Goal: Information Seeking & Learning: Learn about a topic

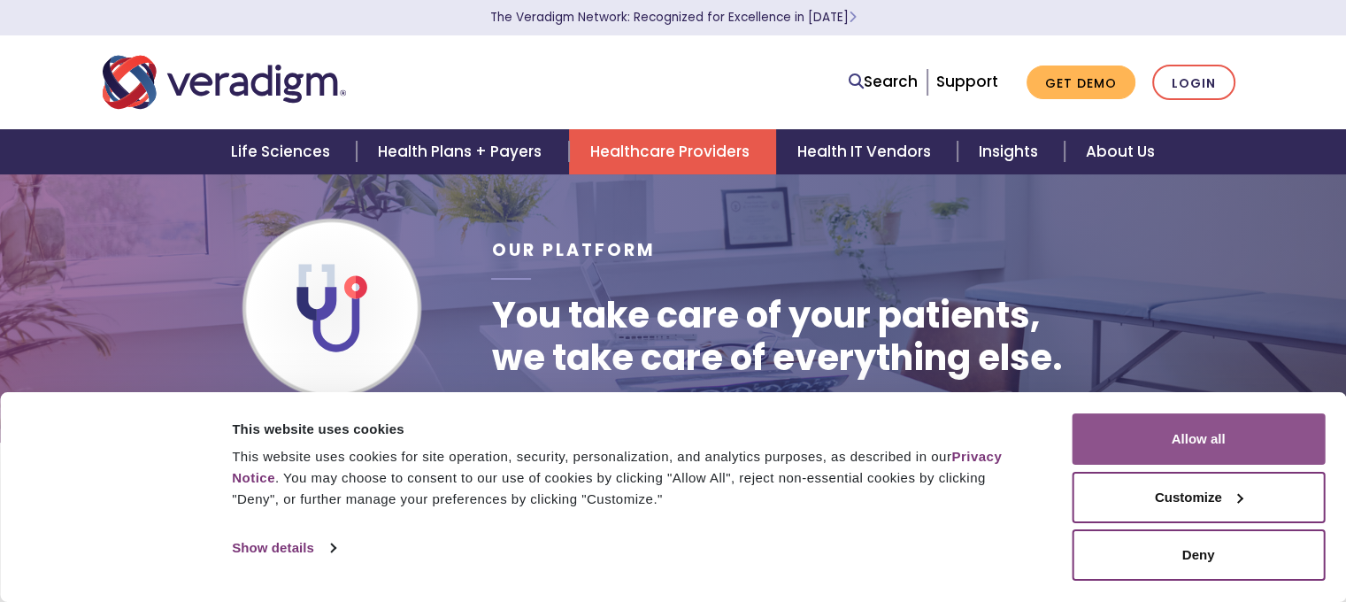
click at [1208, 435] on button "Allow all" at bounding box center [1198, 438] width 253 height 51
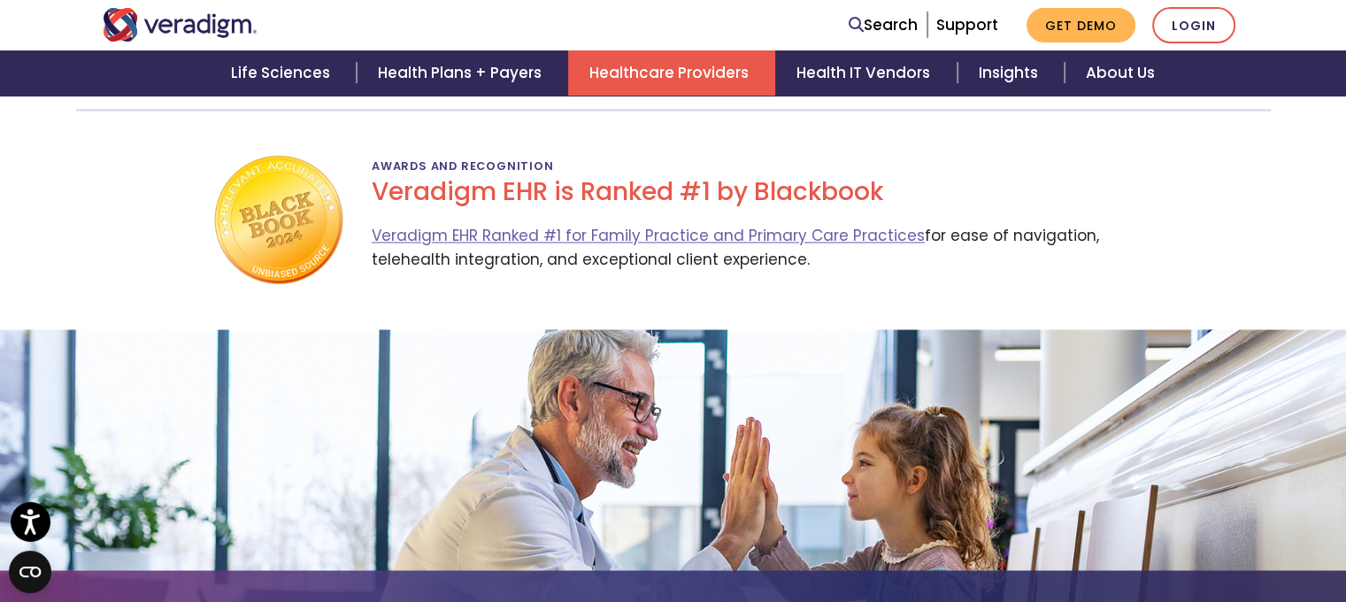
scroll to position [2890, 0]
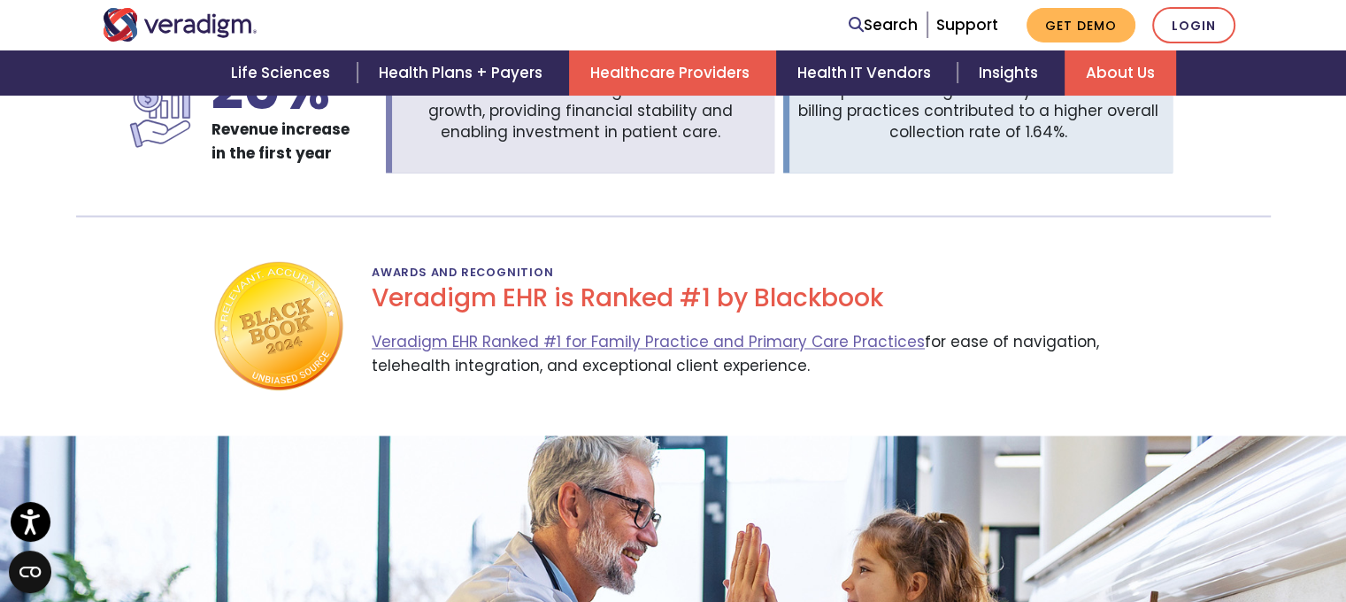
click at [1134, 69] on link "About Us" at bounding box center [1120, 72] width 111 height 45
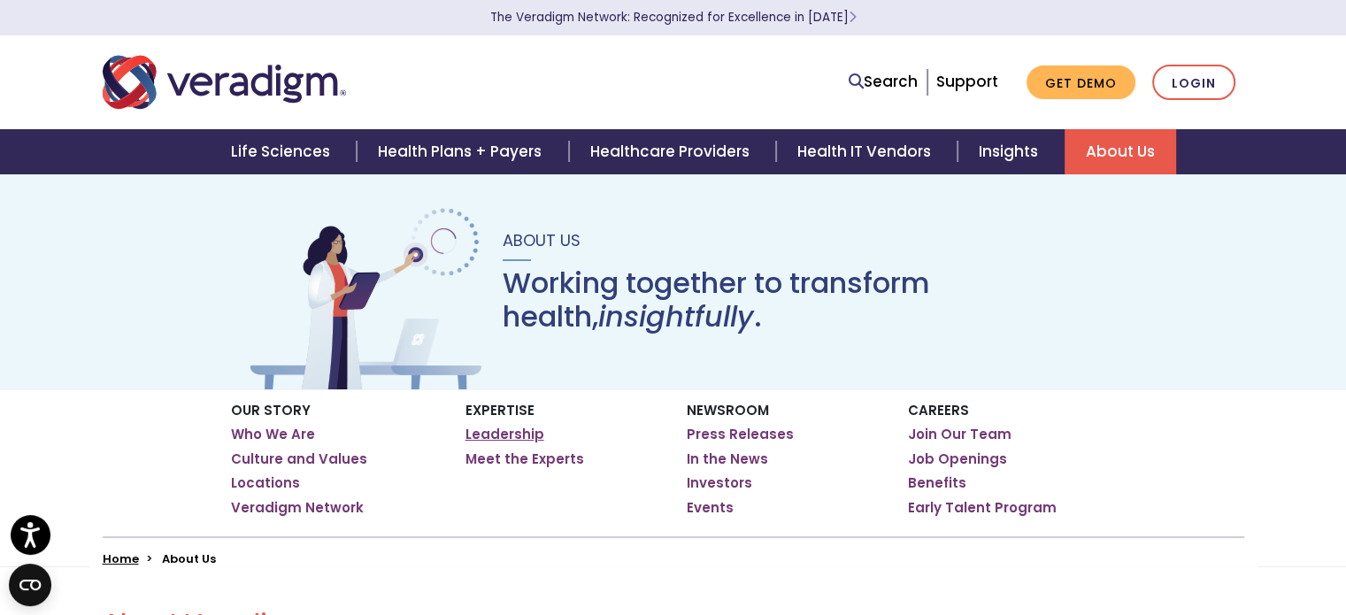
click at [506, 430] on link "Leadership" at bounding box center [504, 435] width 79 height 18
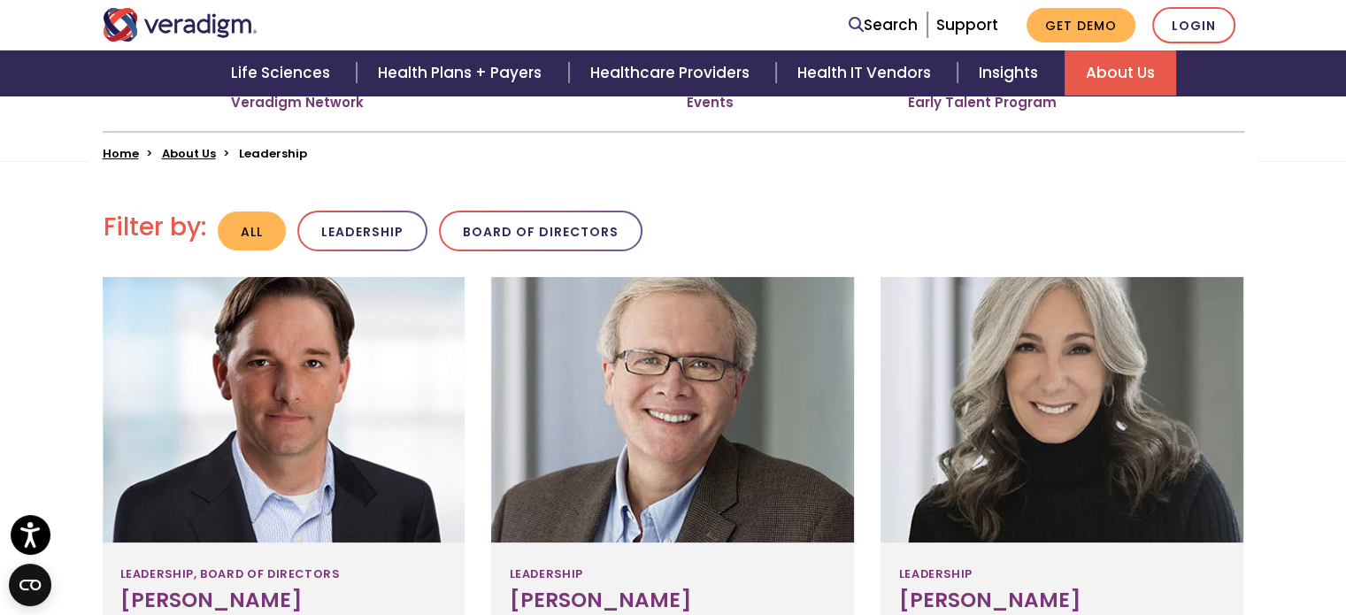
scroll to position [339, 0]
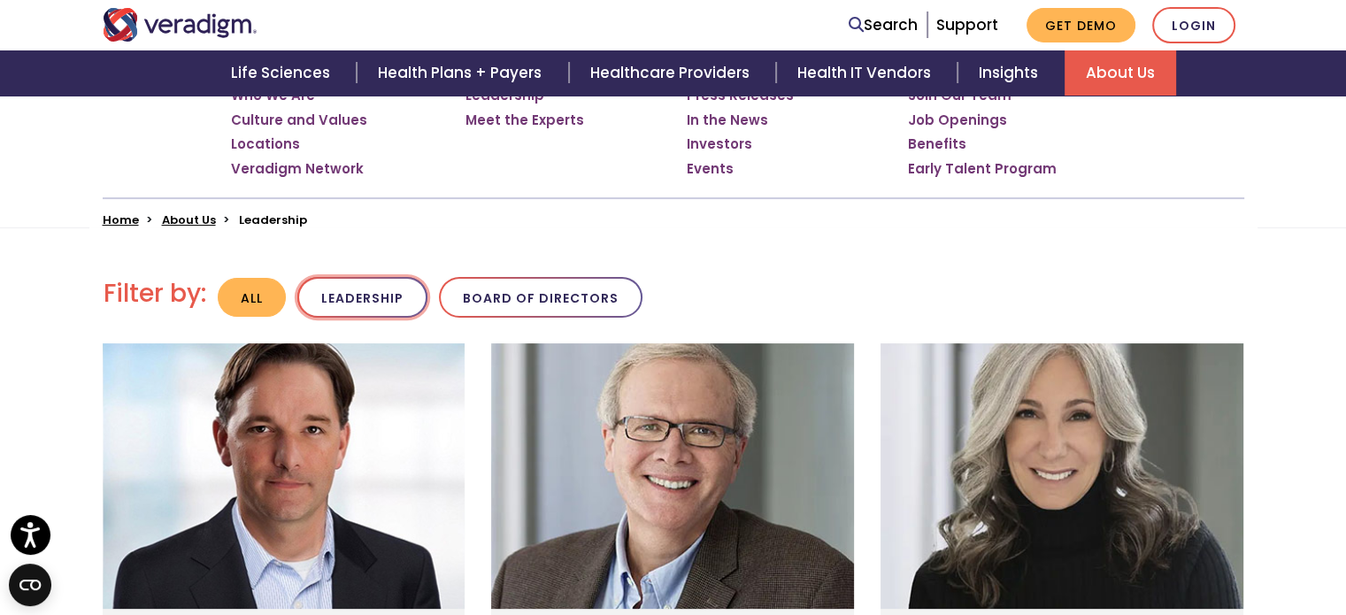
drag, startPoint x: 368, startPoint y: 281, endPoint x: 407, endPoint y: 280, distance: 38.9
click at [368, 281] on button "Leadership" at bounding box center [362, 298] width 130 height 42
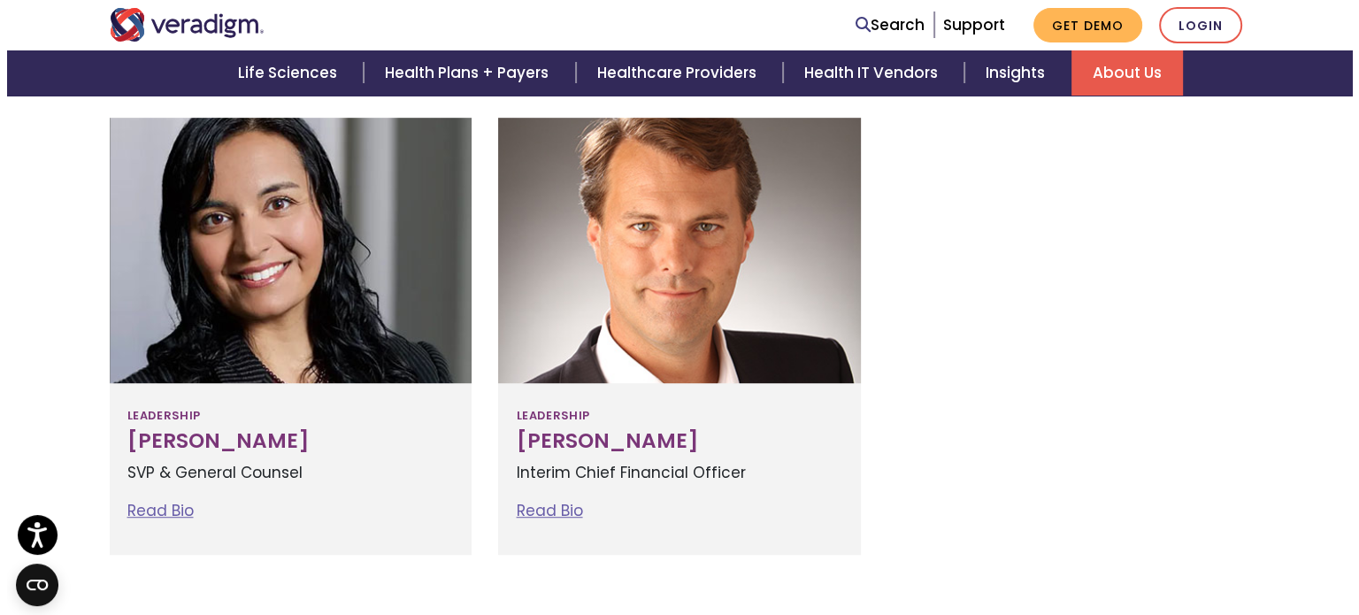
scroll to position [1135, 0]
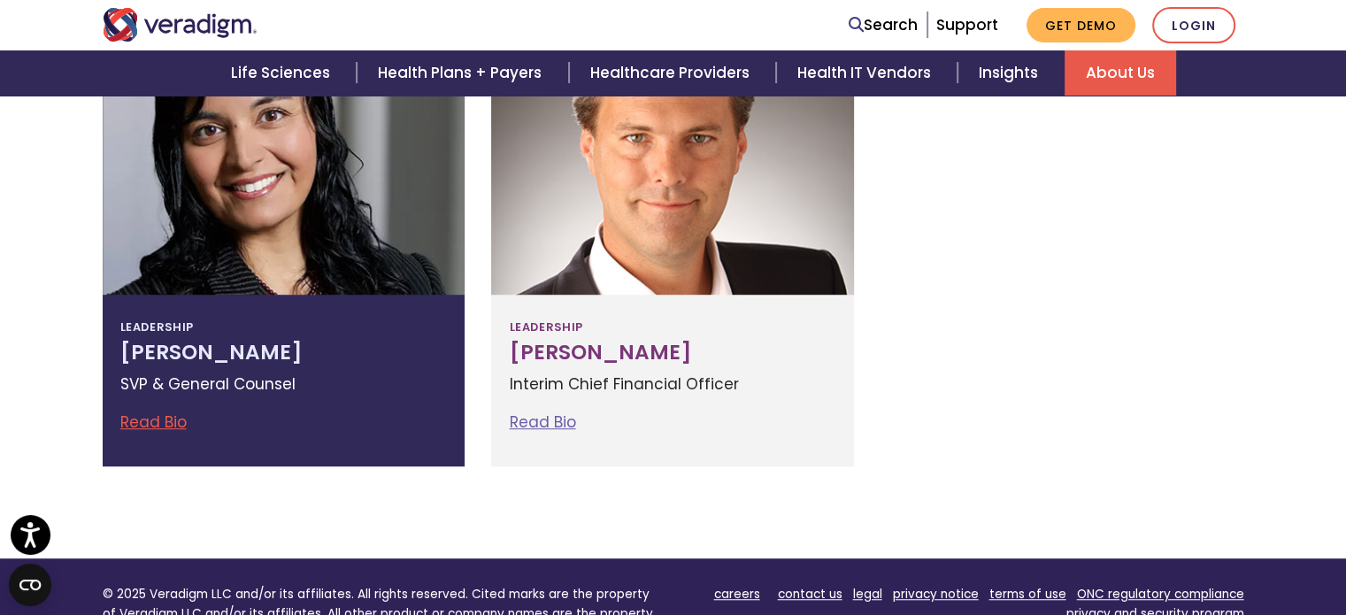
click at [173, 416] on link "Read Bio" at bounding box center [153, 421] width 66 height 21
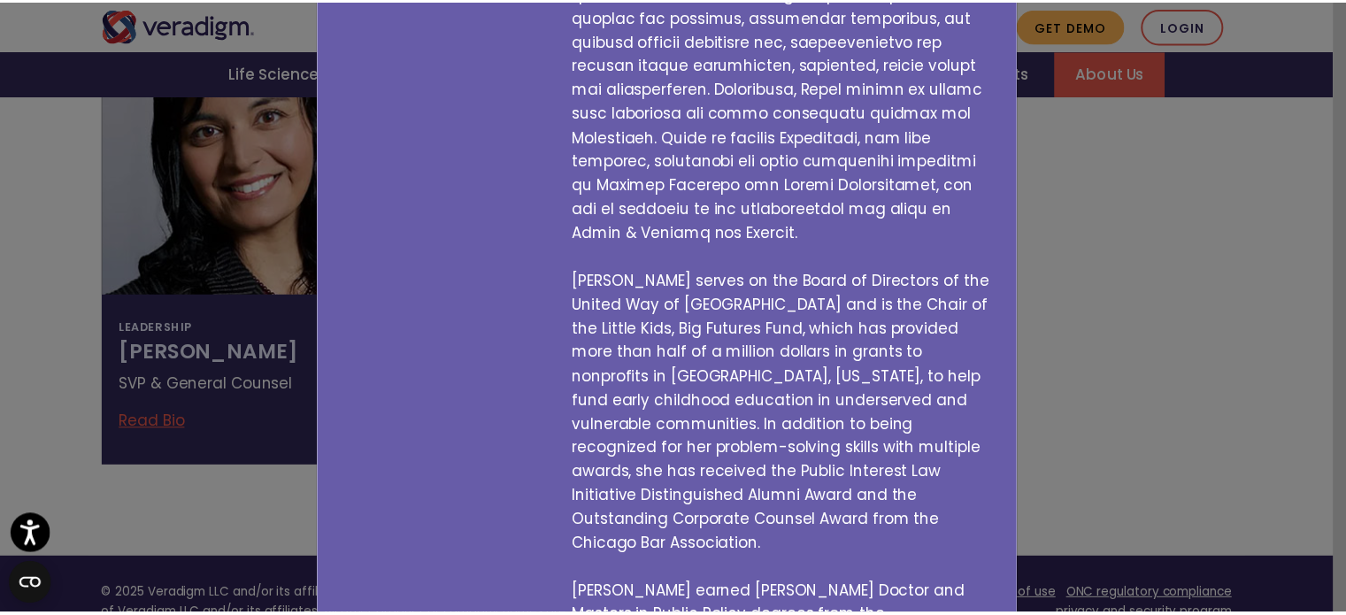
scroll to position [483, 0]
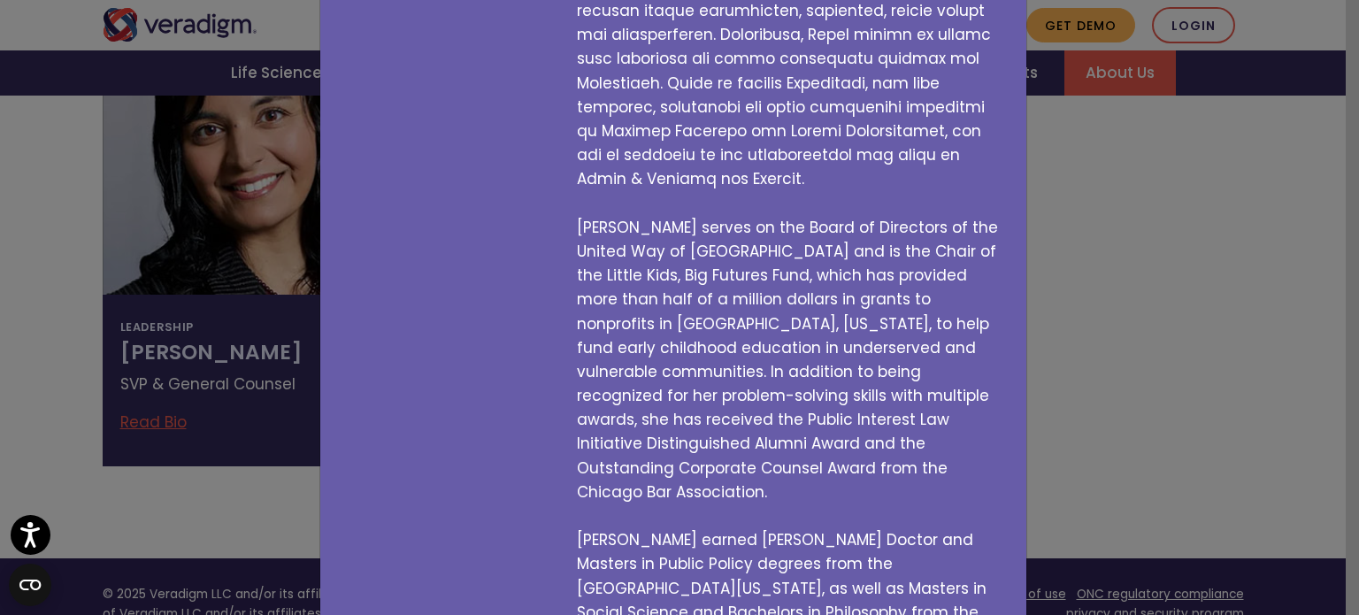
click at [230, 496] on div "Tejal Vakharia SVP & General Counsel Tejal serves on the Board of Directors of …" at bounding box center [679, 307] width 1359 height 615
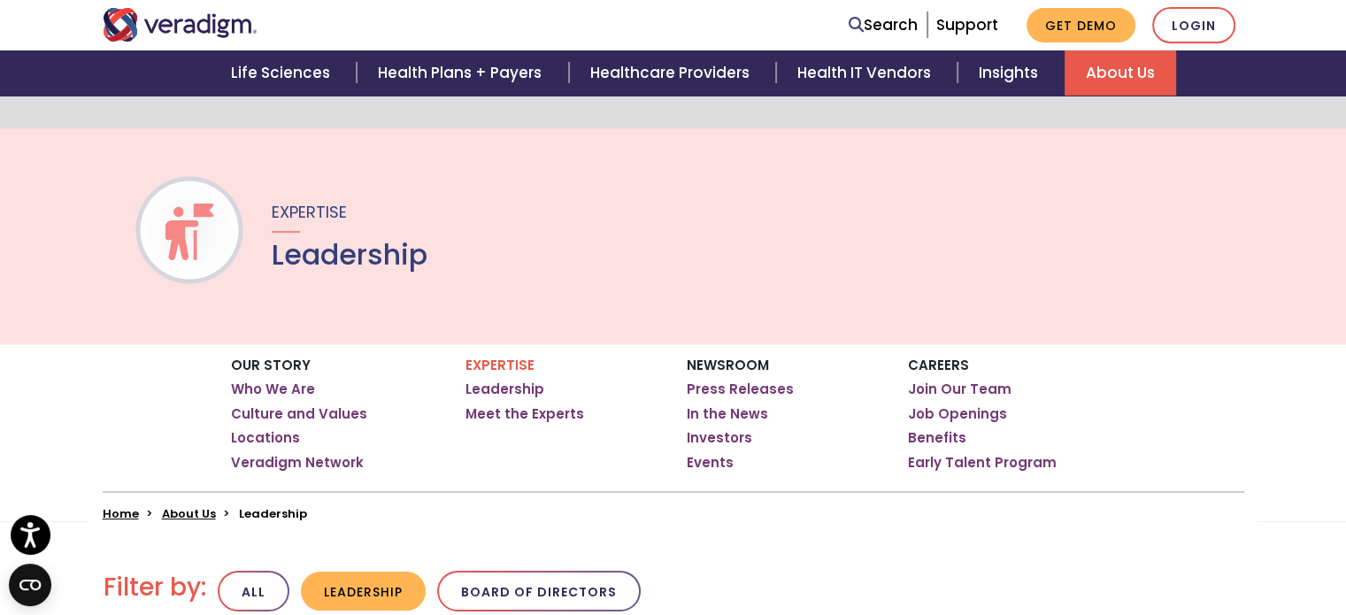
scroll to position [0, 0]
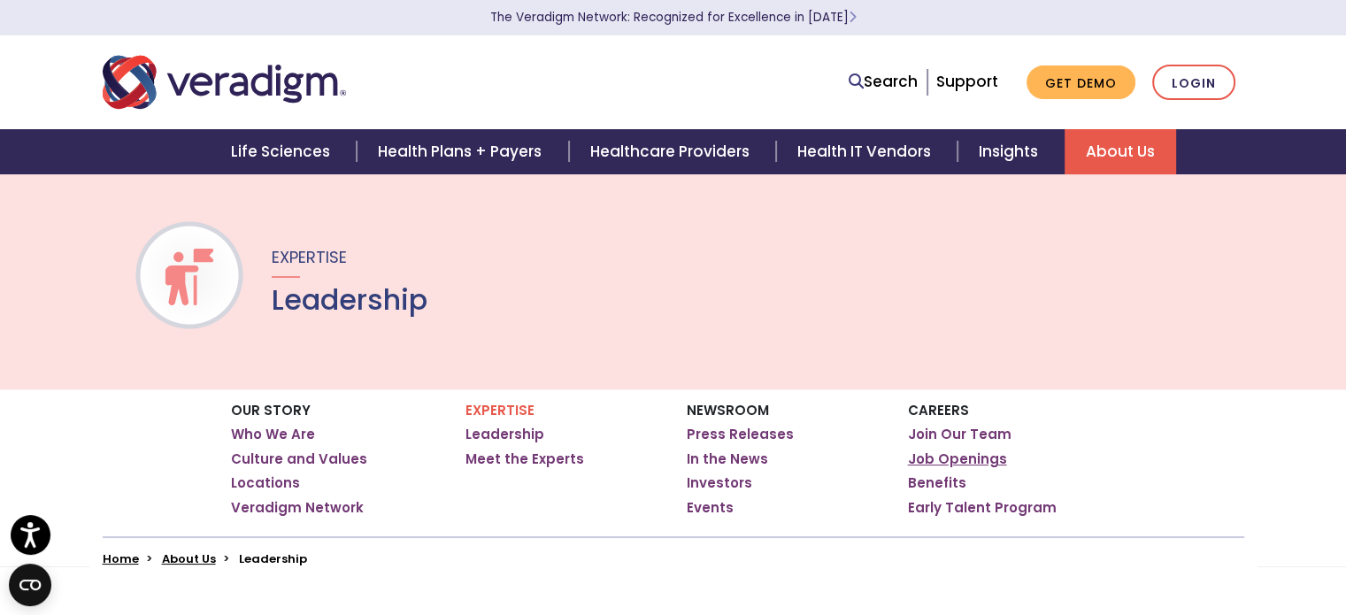
click at [949, 460] on link "Job Openings" at bounding box center [957, 459] width 99 height 18
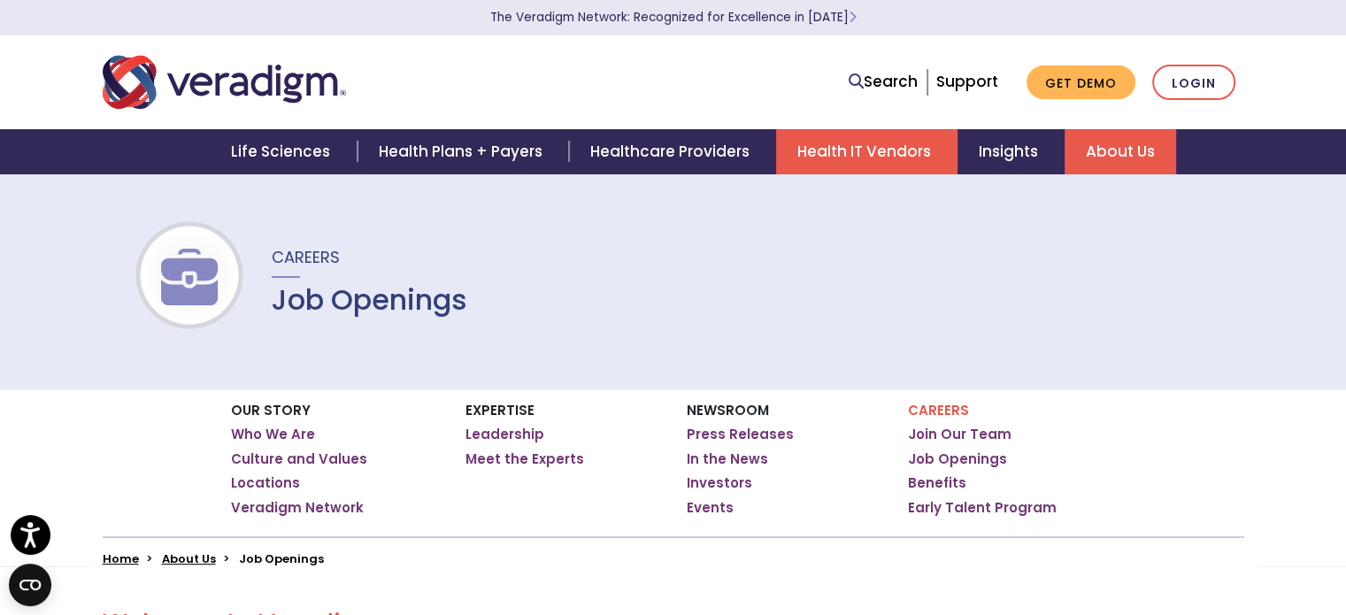
click at [869, 148] on link "Health IT Vendors" at bounding box center [866, 151] width 181 height 45
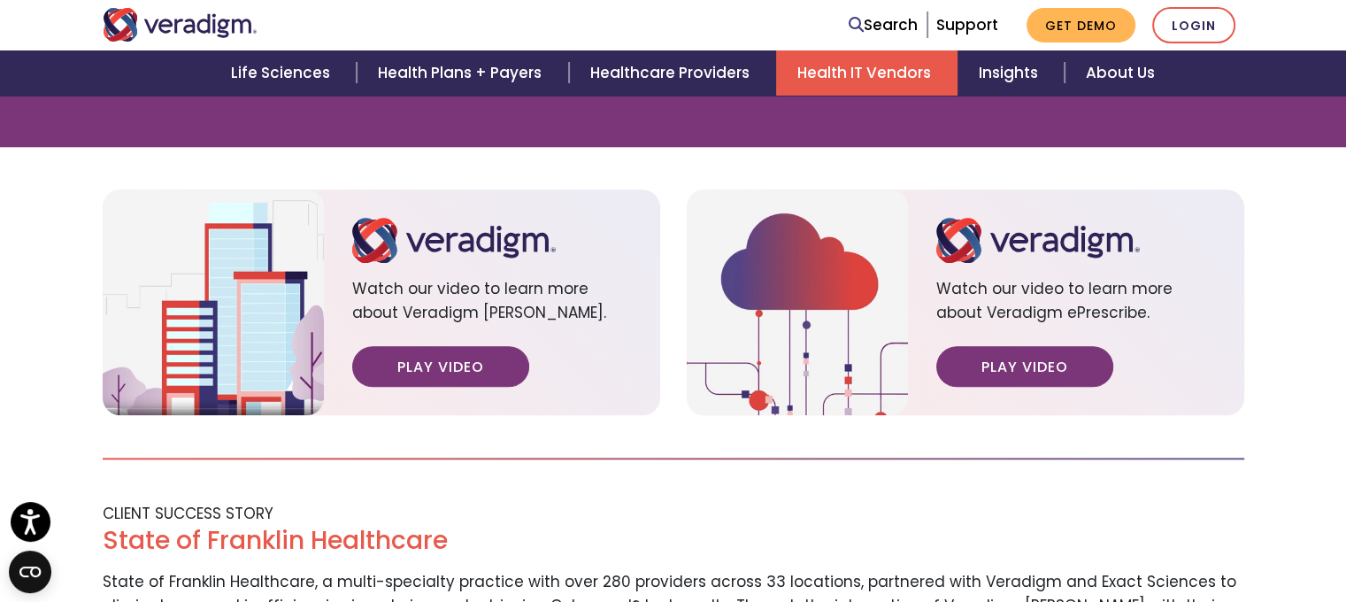
scroll to position [1504, 0]
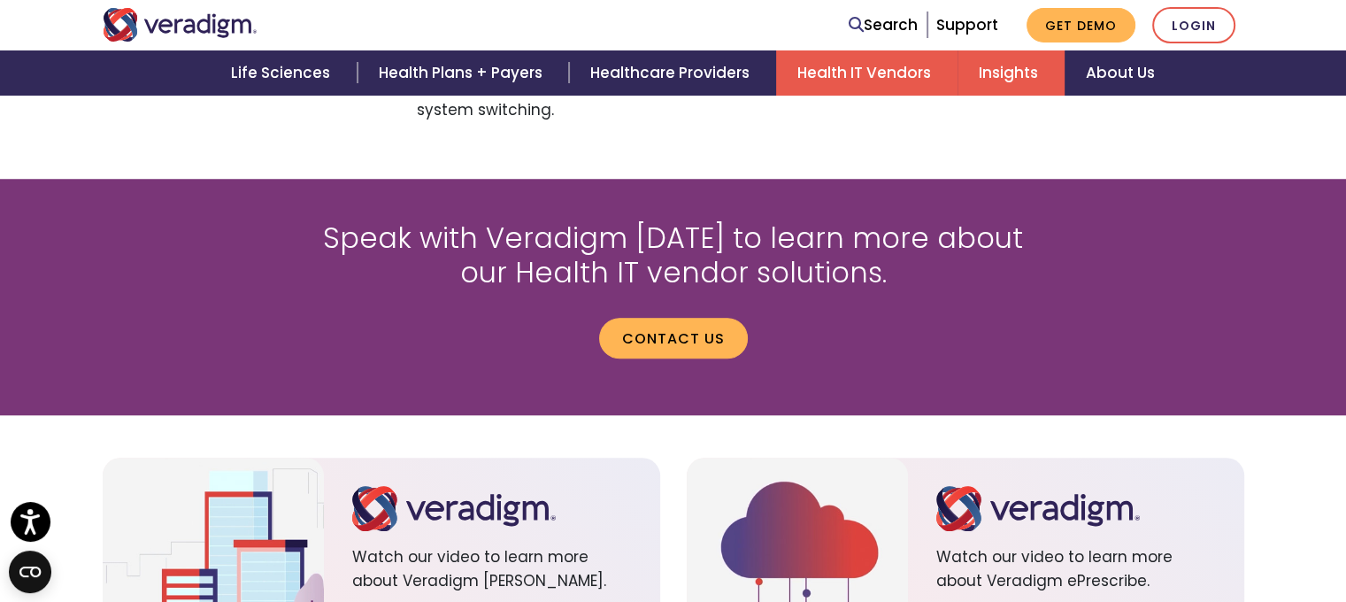
click at [1000, 81] on link "Insights" at bounding box center [1010, 72] width 107 height 45
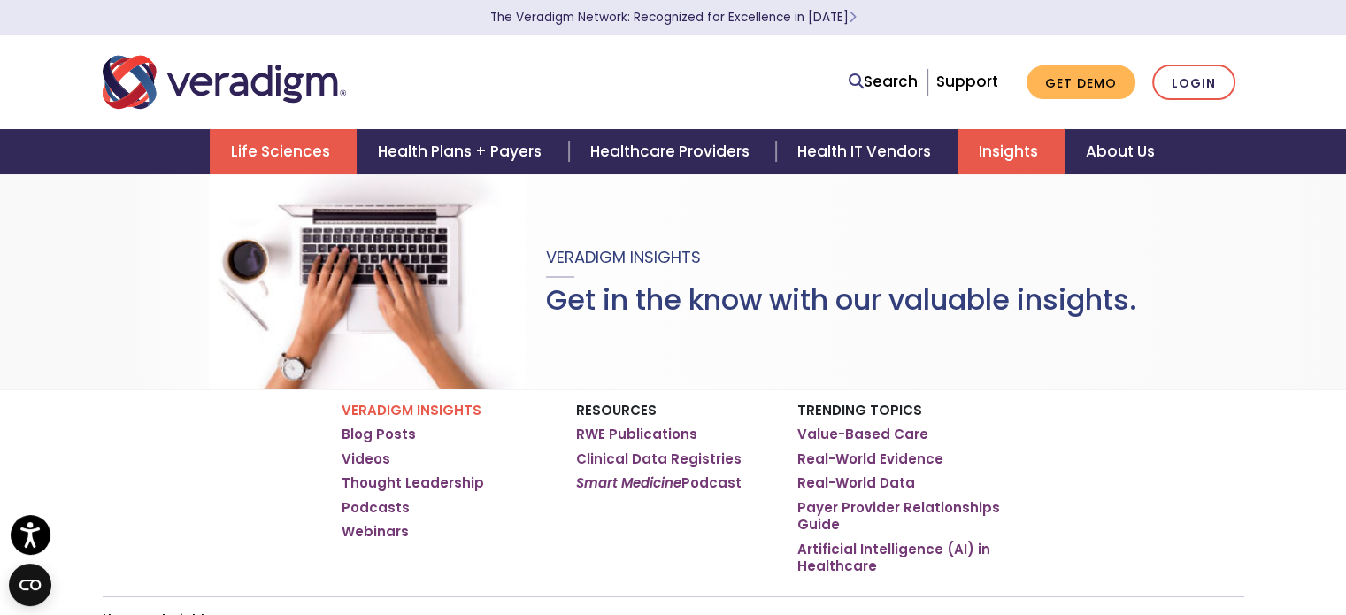
click at [276, 135] on link "Life Sciences" at bounding box center [283, 151] width 147 height 45
